Goal: Task Accomplishment & Management: Manage account settings

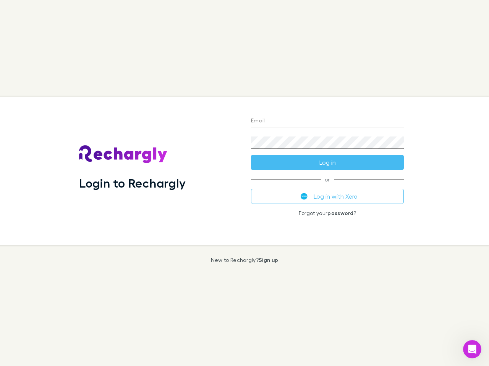
click at [244, 183] on div "Login to Rechargly" at bounding box center [159, 171] width 172 height 148
click at [327, 121] on input "Email" at bounding box center [327, 121] width 153 height 12
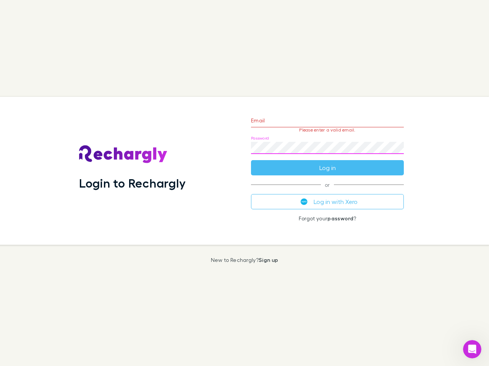
click at [327, 163] on form "Email Please enter a valid email. Password Log in" at bounding box center [327, 142] width 153 height 66
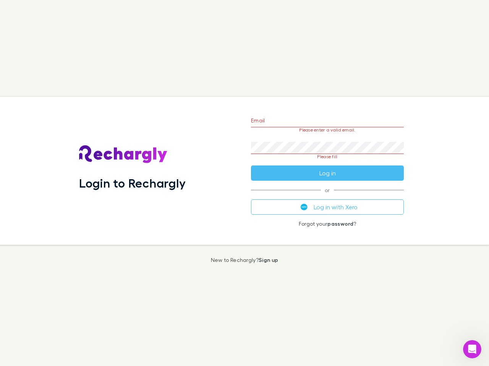
click at [327, 197] on div "Email Please enter a valid email. Password Please fill Log in or Log in with Xe…" at bounding box center [327, 171] width 165 height 148
click at [472, 350] on icon "Open Intercom Messenger" at bounding box center [472, 350] width 13 height 13
